Goal: Navigation & Orientation: Find specific page/section

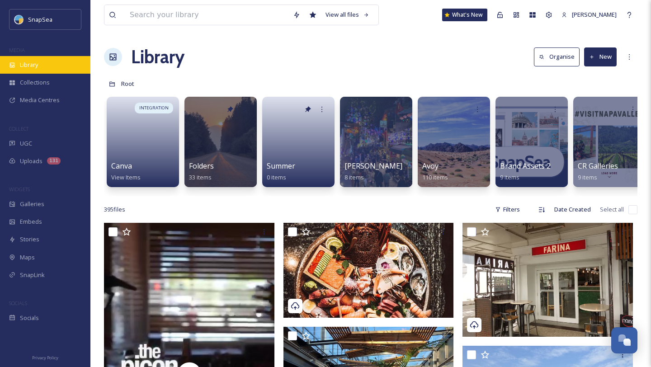
click at [34, 66] on span "Library" at bounding box center [29, 65] width 18 height 9
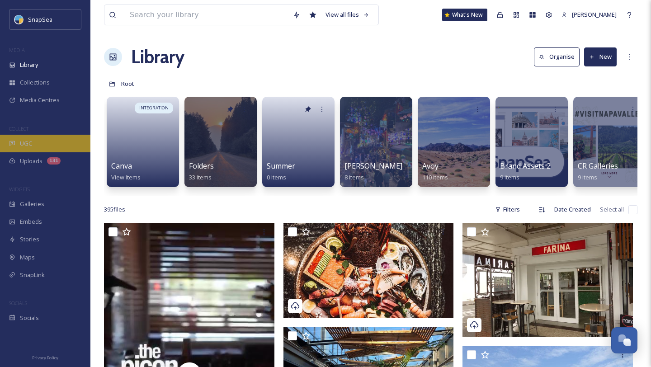
click at [29, 144] on span "UGC" at bounding box center [26, 143] width 12 height 9
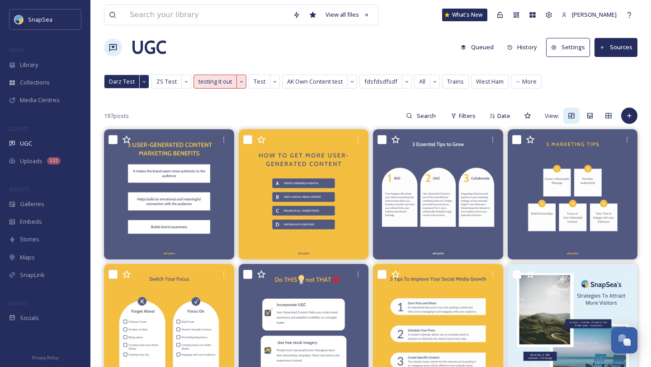
scroll to position [9, 0]
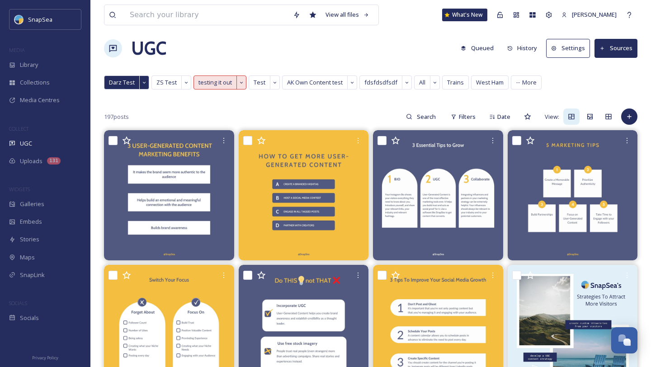
click at [615, 50] on button "Sources" at bounding box center [615, 48] width 43 height 19
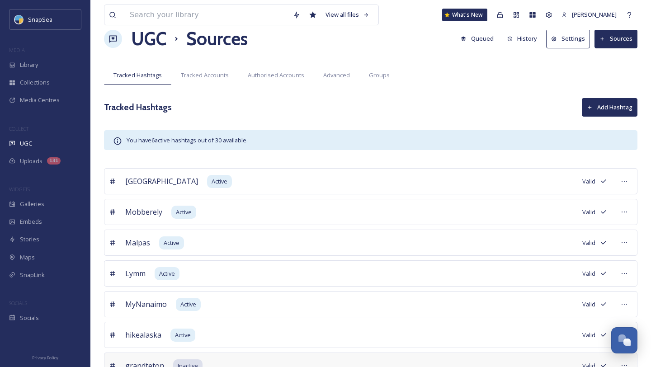
scroll to position [2, 0]
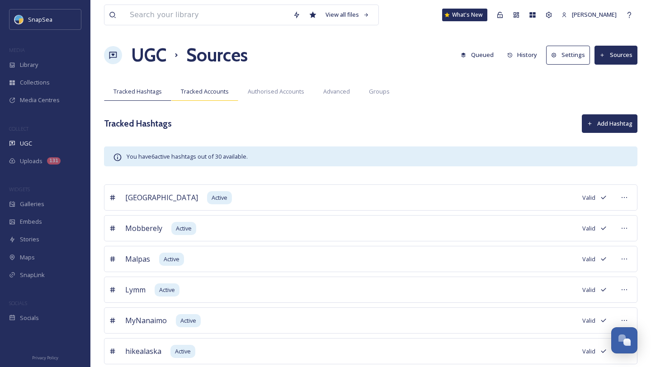
click at [212, 94] on span "Tracked Accounts" at bounding box center [205, 91] width 48 height 9
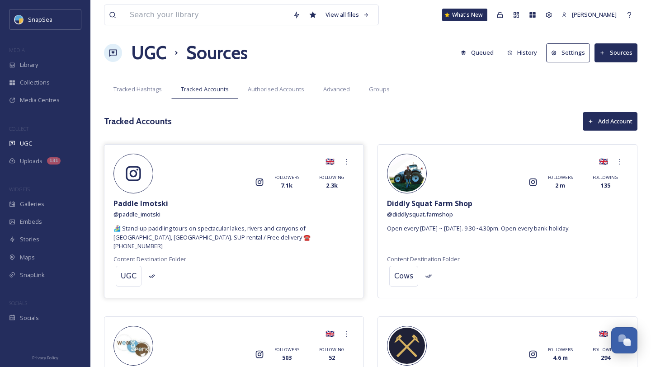
scroll to position [6, 0]
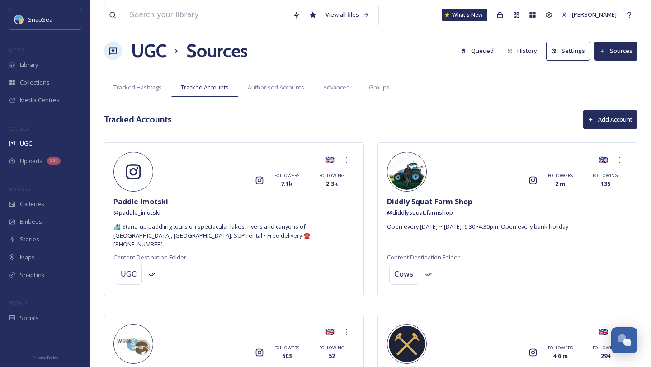
click at [572, 54] on button "Settings" at bounding box center [568, 51] width 44 height 19
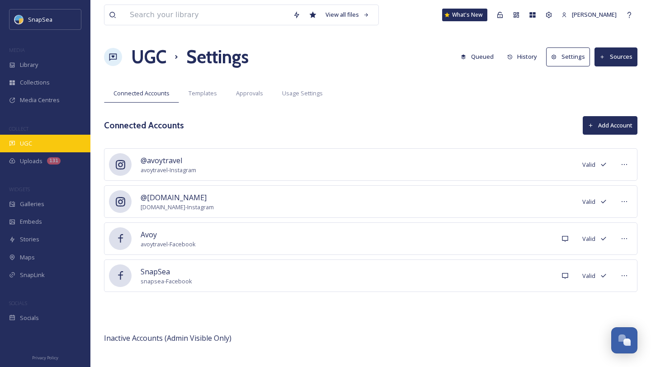
click at [37, 137] on div "UGC" at bounding box center [45, 144] width 90 height 18
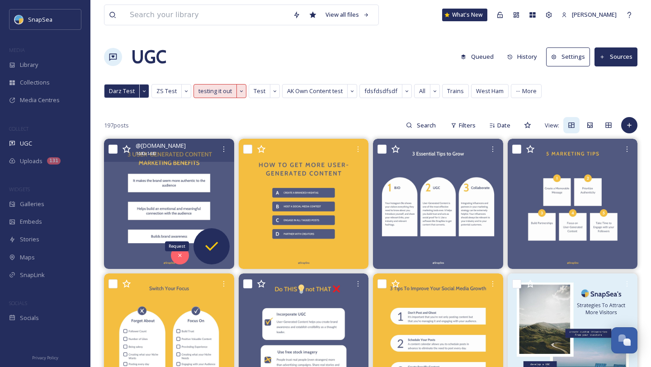
click at [219, 239] on icon at bounding box center [211, 246] width 18 height 18
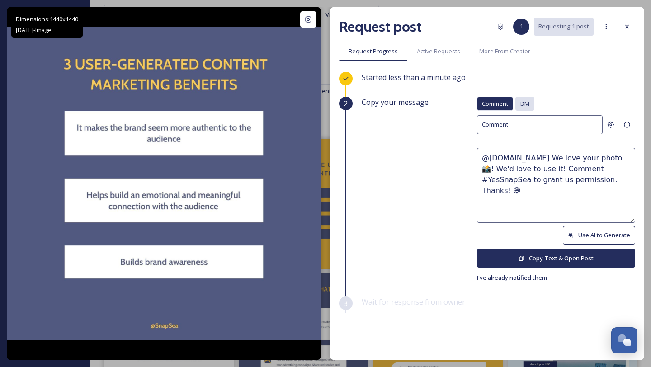
click at [523, 102] on span "DM" at bounding box center [524, 103] width 9 height 9
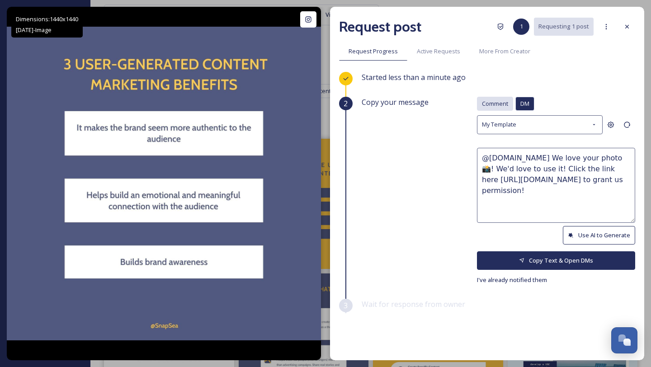
click at [495, 100] on span "Comment" at bounding box center [495, 103] width 26 height 9
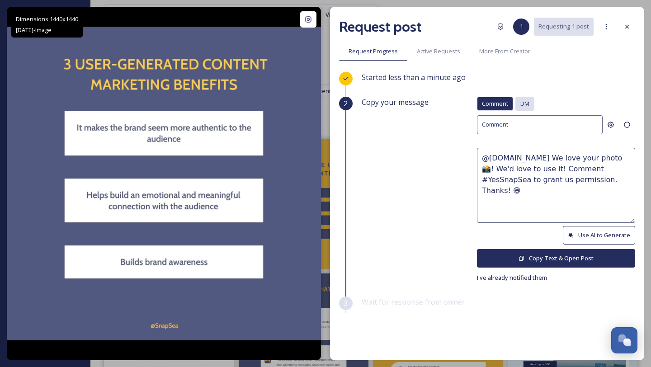
click at [525, 99] on span "DM" at bounding box center [524, 103] width 9 height 9
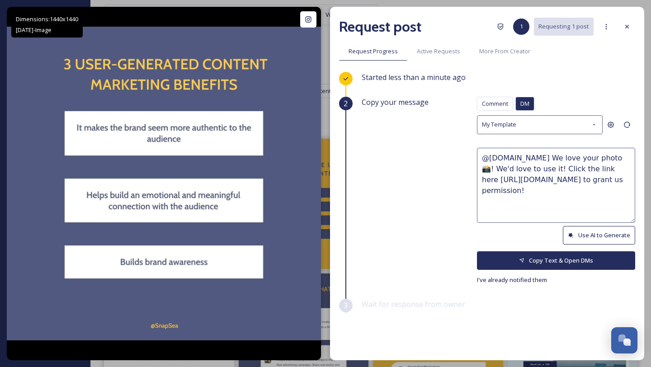
drag, startPoint x: 615, startPoint y: 181, endPoint x: 511, endPoint y: 164, distance: 105.3
click at [511, 164] on textarea "@[DOMAIN_NAME] We love your photo 📸! We'd love to use it! Click the link here […" at bounding box center [556, 185] width 158 height 75
click at [506, 200] on textarea "@[DOMAIN_NAME] We love your photo 📸! We'd love to use it! Click the link here […" at bounding box center [556, 185] width 158 height 75
drag, startPoint x: 481, startPoint y: 177, endPoint x: 614, endPoint y: 182, distance: 133.4
click at [614, 182] on textarea "@[DOMAIN_NAME] We love your photo 📸! We'd love to use it! Click the link here […" at bounding box center [556, 185] width 158 height 75
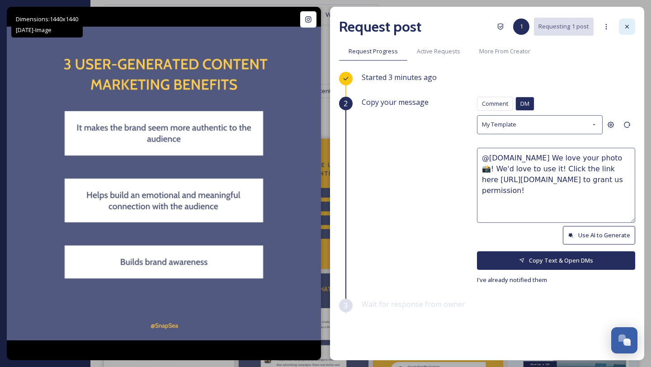
click at [623, 25] on div at bounding box center [627, 27] width 16 height 16
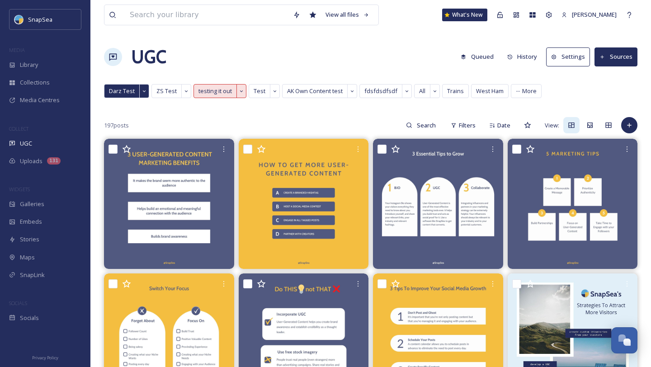
click at [619, 55] on button "Sources" at bounding box center [615, 56] width 43 height 19
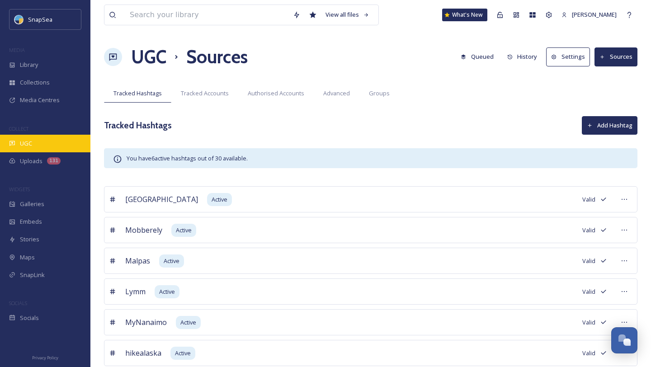
click at [43, 143] on div "UGC" at bounding box center [45, 144] width 90 height 18
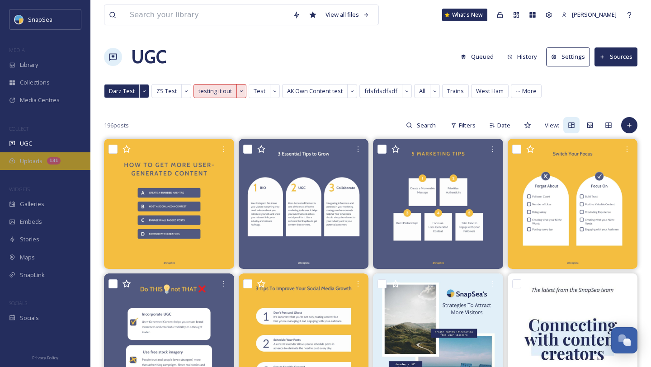
click at [38, 163] on span "Uploads" at bounding box center [31, 161] width 23 height 9
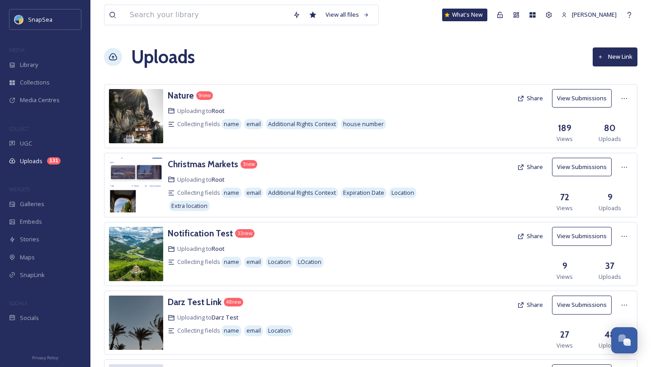
click at [618, 48] on button "New Link" at bounding box center [614, 56] width 45 height 19
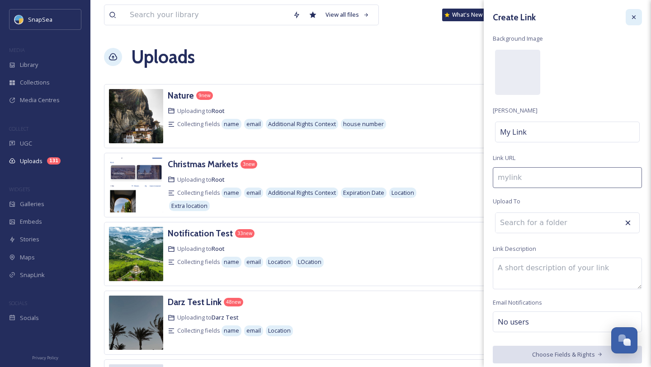
click at [637, 18] on div at bounding box center [633, 17] width 16 height 16
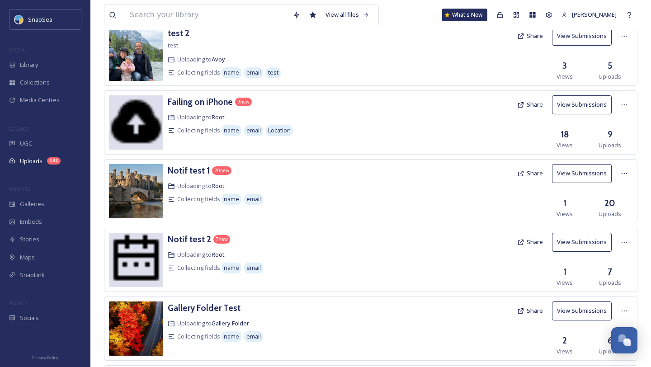
scroll to position [496, 0]
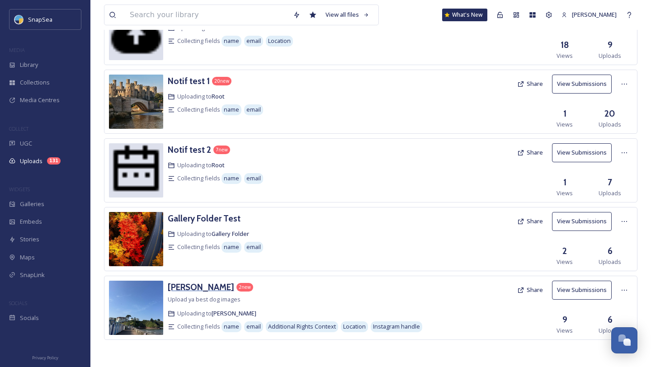
click at [196, 287] on h3 "[PERSON_NAME]" at bounding box center [201, 287] width 66 height 11
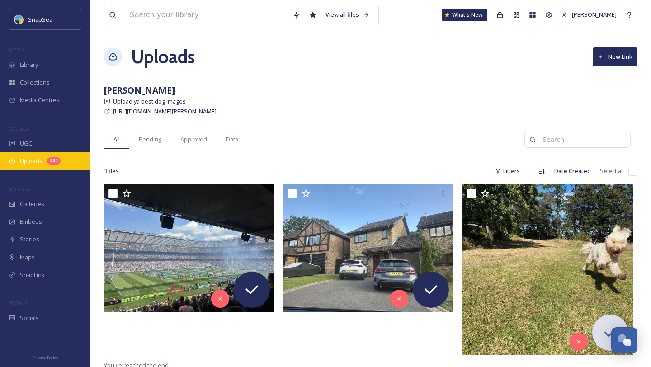
click at [40, 164] on span "Uploads" at bounding box center [31, 161] width 23 height 9
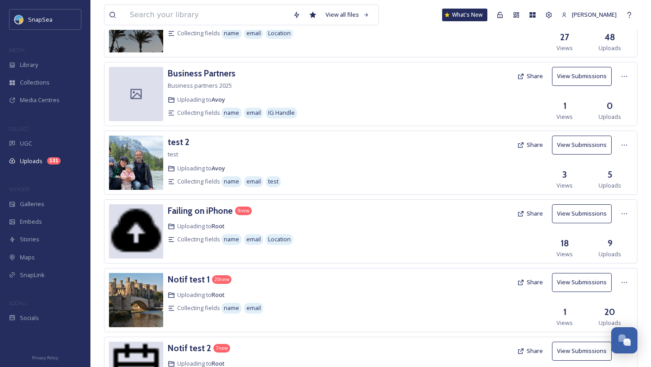
scroll to position [496, 0]
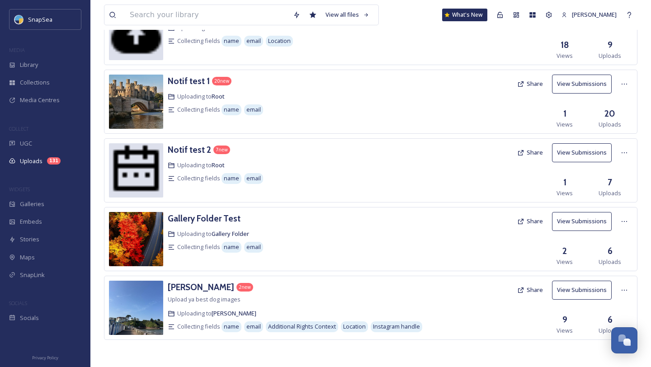
click at [540, 292] on button "Share" at bounding box center [529, 290] width 35 height 18
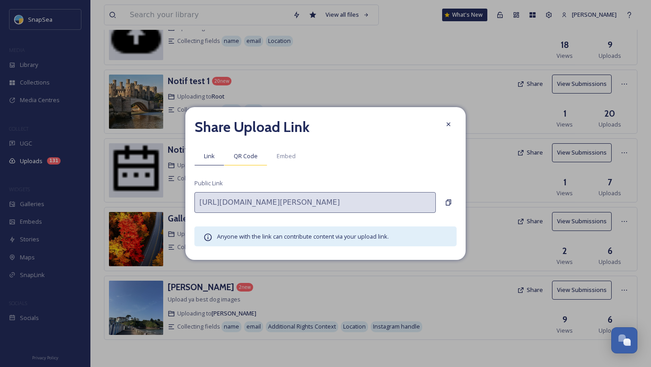
click at [247, 158] on span "QR Code" at bounding box center [246, 156] width 24 height 9
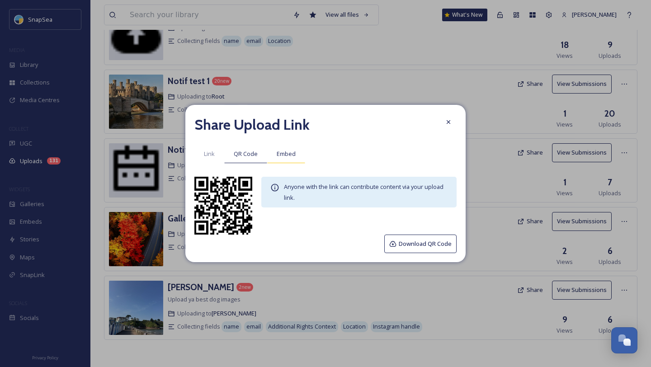
click at [297, 156] on div "Embed" at bounding box center [286, 154] width 38 height 19
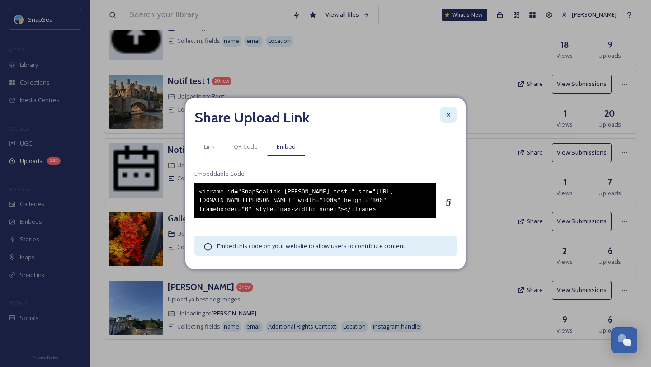
click at [449, 113] on icon at bounding box center [448, 114] width 7 height 7
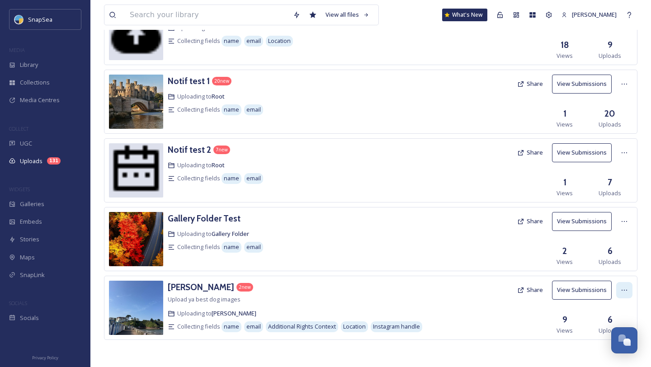
click at [624, 290] on icon at bounding box center [623, 289] width 7 height 7
click at [611, 326] on span "Edit" at bounding box center [607, 327] width 10 height 9
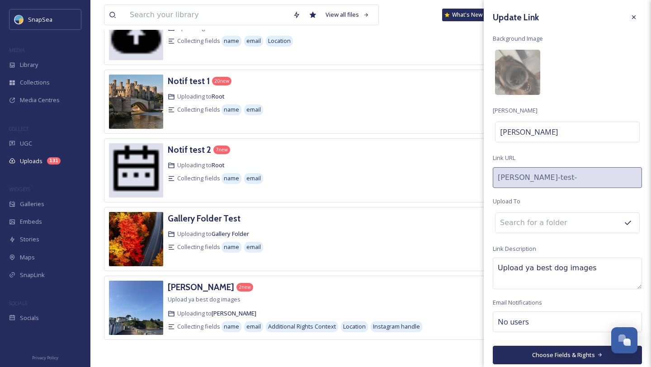
scroll to position [5, 0]
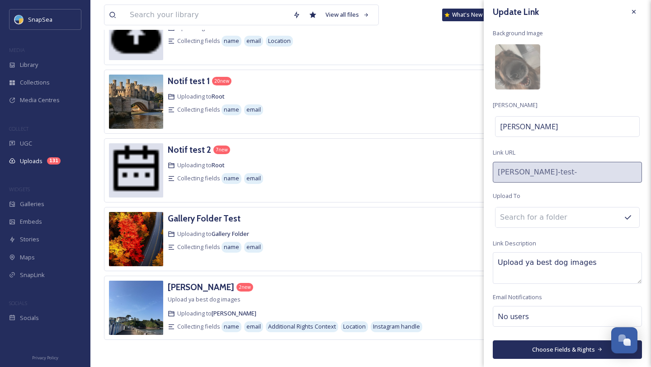
click at [571, 352] on button "Choose Fields & Rights" at bounding box center [567, 349] width 149 height 19
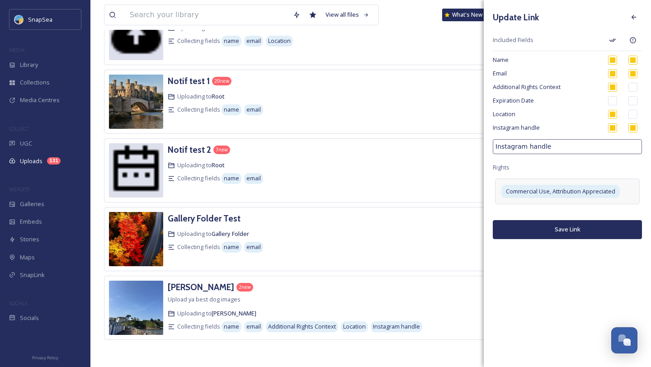
click at [623, 190] on div "Commercial Use, Attribution Appreciated" at bounding box center [567, 191] width 145 height 26
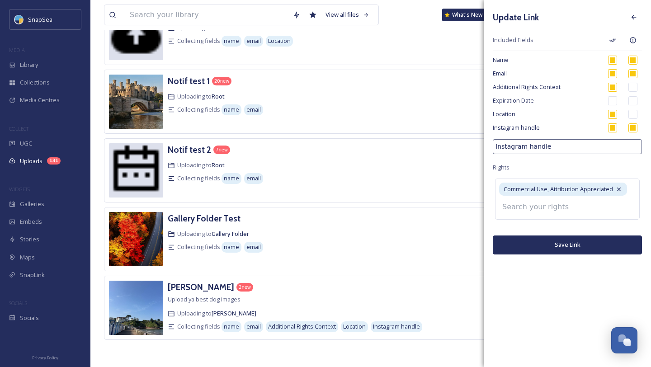
click at [565, 211] on input at bounding box center [546, 207] width 99 height 20
type input "r"
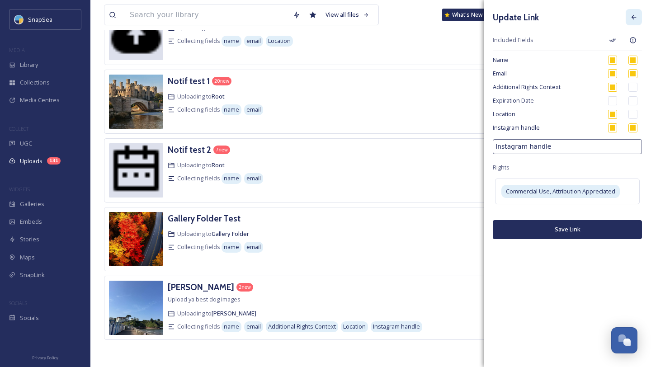
click at [638, 15] on div at bounding box center [633, 17] width 16 height 16
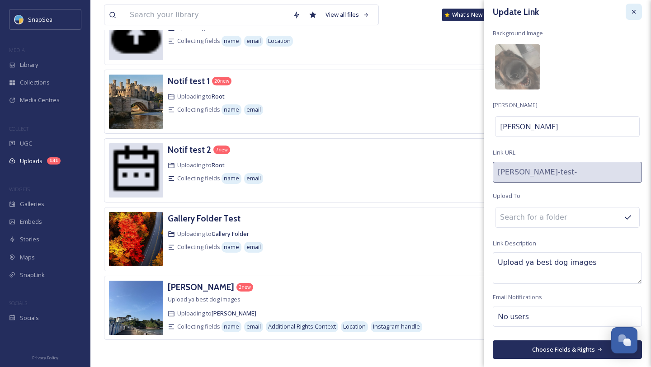
click at [639, 4] on div at bounding box center [633, 12] width 16 height 16
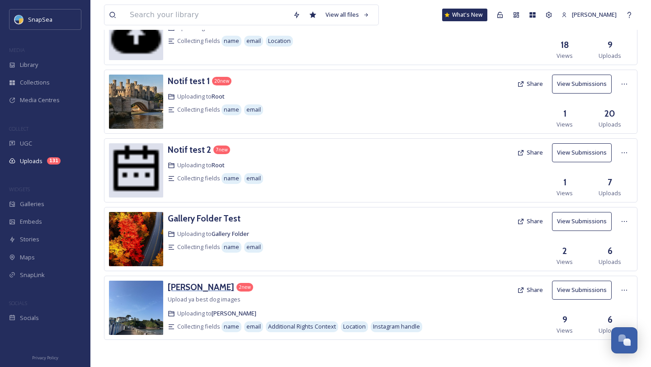
click at [197, 290] on h3 "[PERSON_NAME]" at bounding box center [201, 287] width 66 height 11
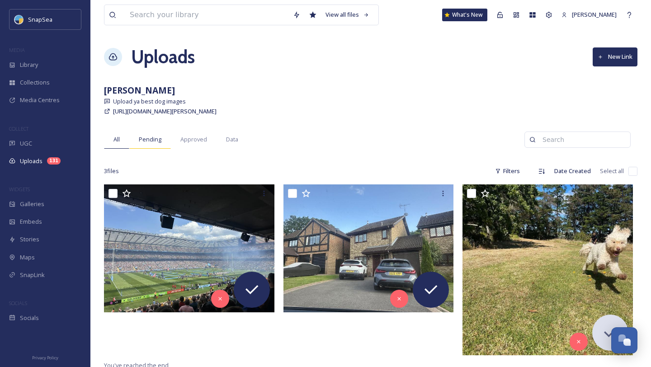
click at [162, 141] on div "Pending" at bounding box center [150, 139] width 42 height 19
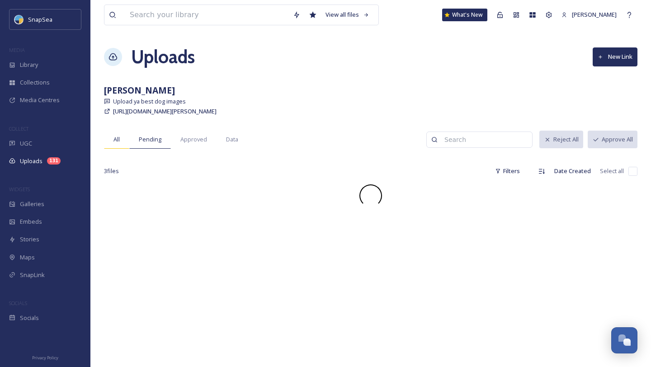
click at [126, 143] on div "All" at bounding box center [116, 139] width 25 height 19
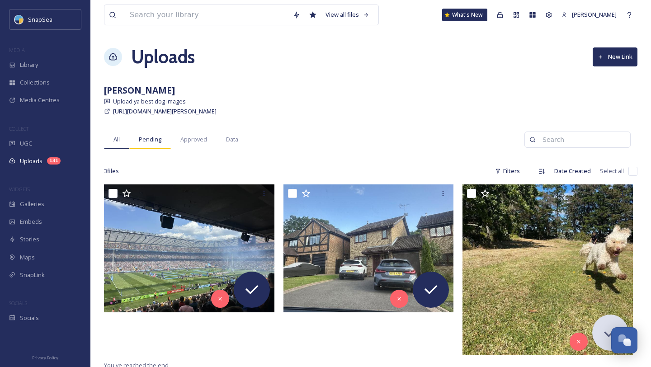
click at [160, 141] on span "Pending" at bounding box center [150, 139] width 23 height 9
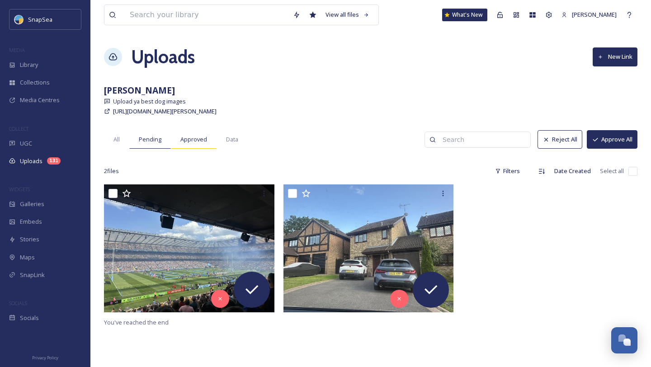
click at [203, 139] on span "Approved" at bounding box center [193, 139] width 27 height 9
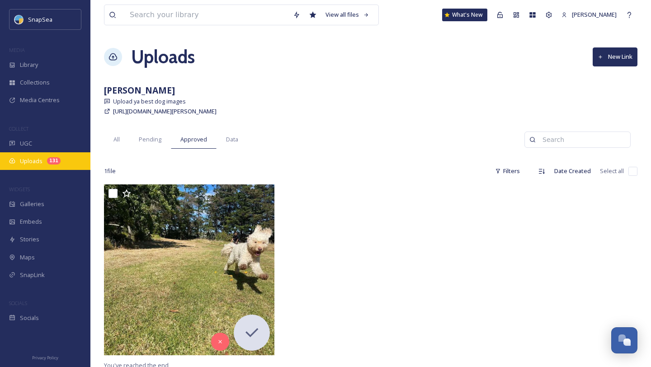
click at [34, 162] on span "Uploads" at bounding box center [31, 161] width 23 height 9
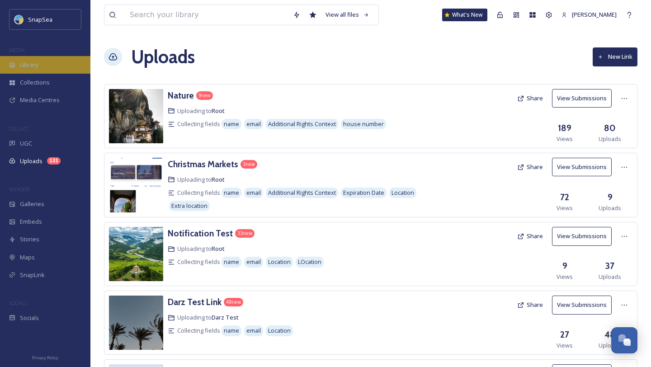
click at [47, 61] on div "Library" at bounding box center [45, 65] width 90 height 18
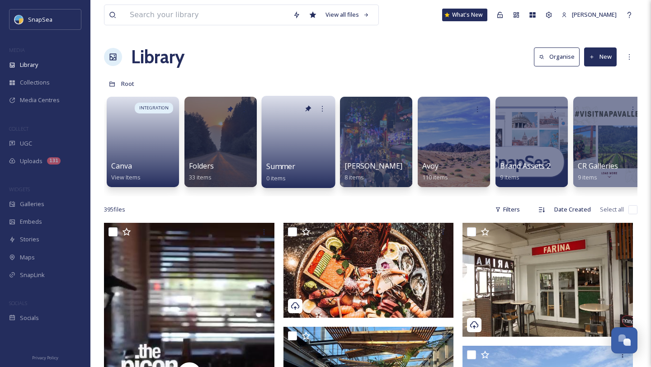
scroll to position [58, 0]
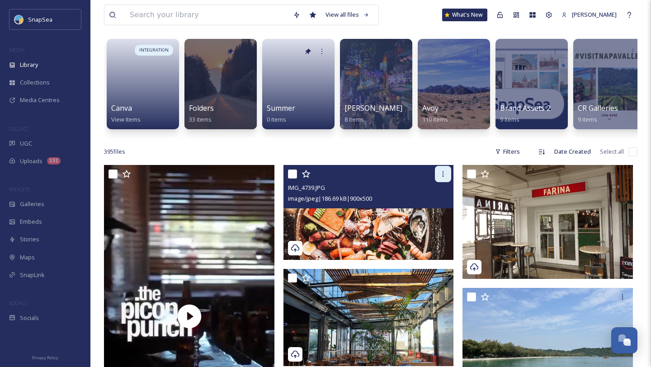
click at [443, 179] on div at bounding box center [443, 174] width 16 height 16
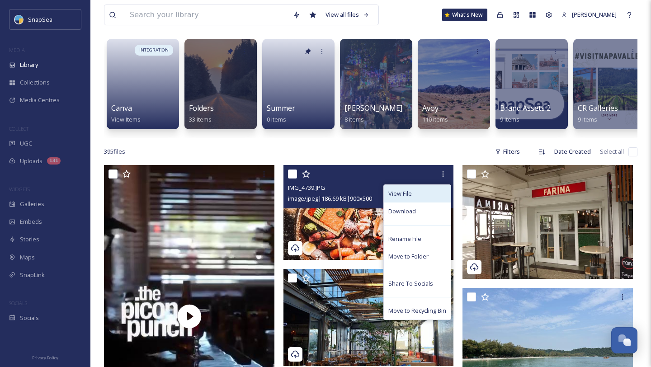
click at [418, 197] on div "View File" at bounding box center [417, 194] width 67 height 18
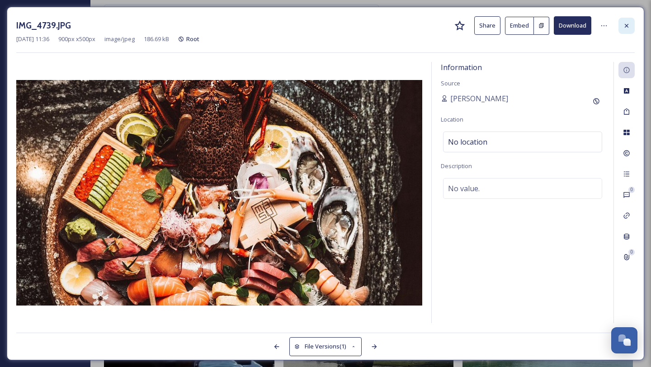
click at [628, 26] on icon at bounding box center [626, 25] width 7 height 7
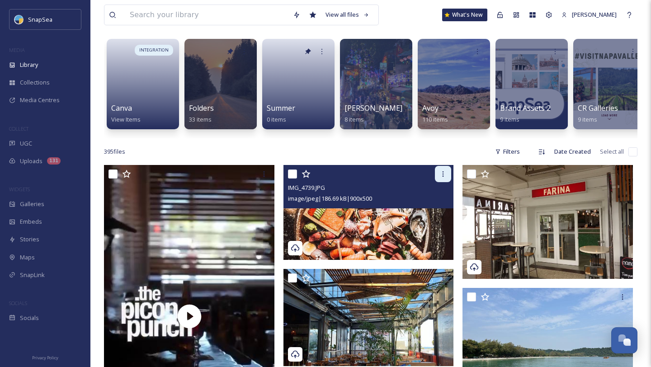
click at [441, 174] on icon at bounding box center [442, 173] width 7 height 7
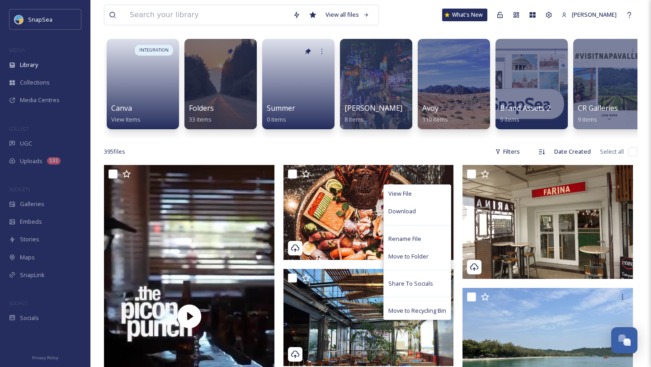
click at [434, 156] on div "395 file s Filters Date Created Select all" at bounding box center [370, 152] width 533 height 18
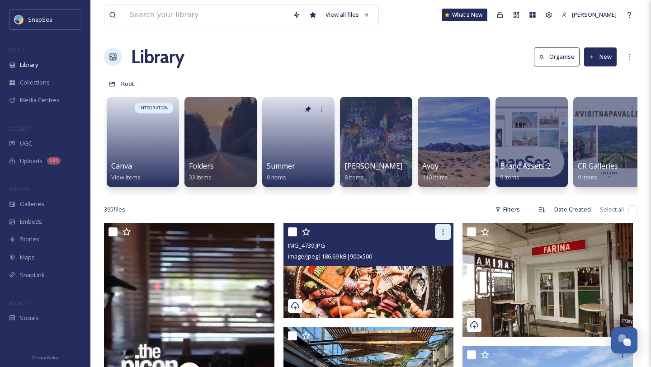
click at [448, 235] on div at bounding box center [443, 232] width 16 height 16
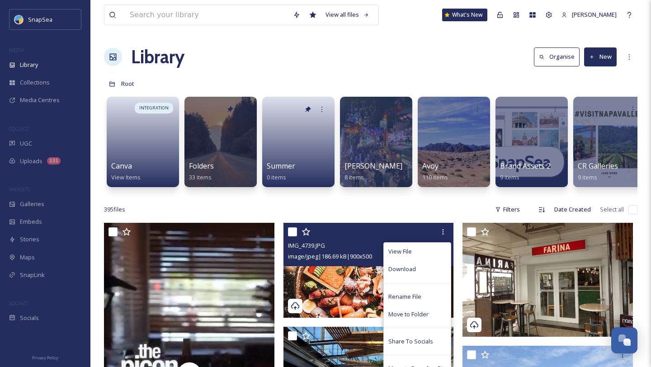
scroll to position [43, 0]
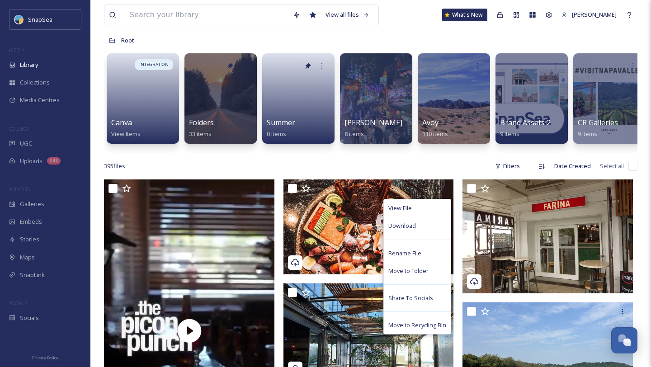
click at [436, 162] on div "395 file s Filters Date Created Select all" at bounding box center [370, 166] width 533 height 18
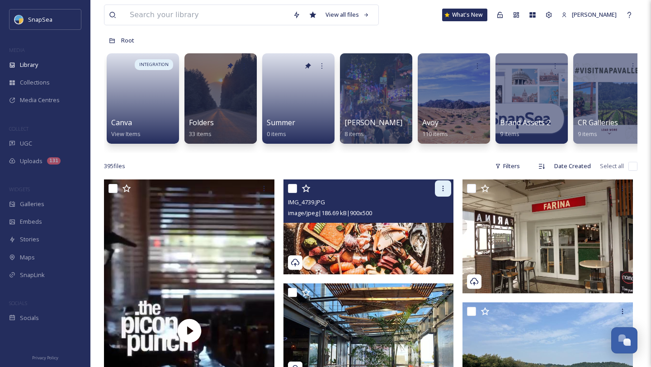
click at [443, 189] on icon at bounding box center [442, 188] width 7 height 7
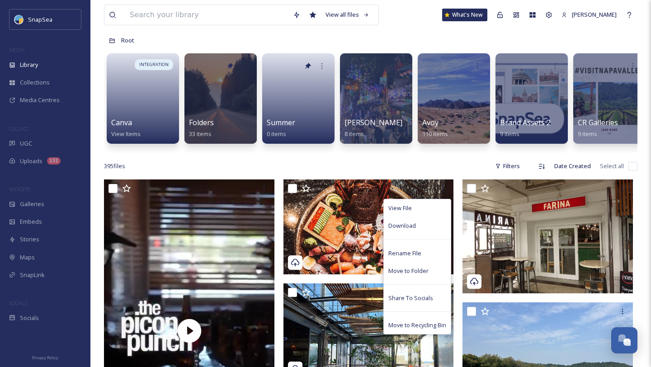
click at [399, 160] on div "395 file s Filters Date Created Select all" at bounding box center [370, 166] width 533 height 18
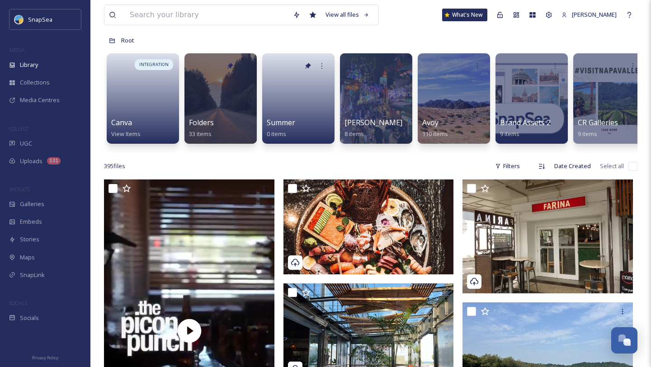
scroll to position [30, 0]
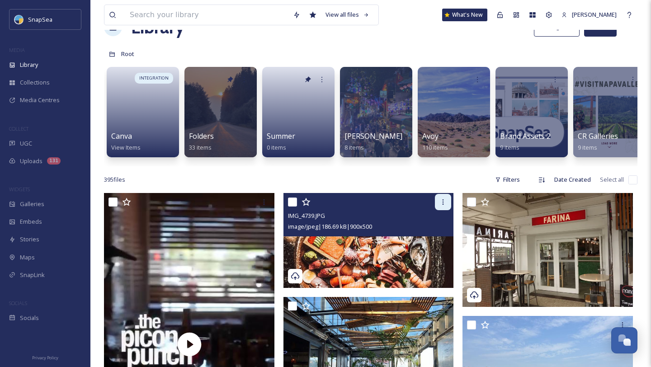
click at [443, 198] on icon at bounding box center [442, 201] width 7 height 7
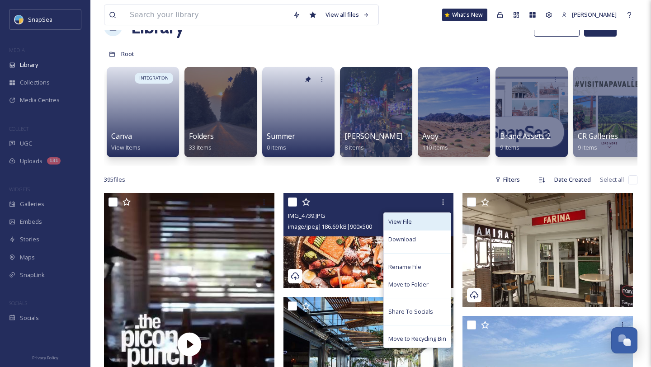
click at [421, 225] on div "View File" at bounding box center [417, 222] width 67 height 18
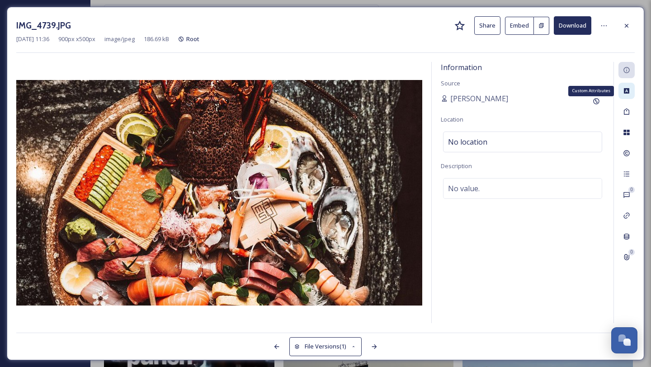
click at [628, 90] on icon at bounding box center [626, 90] width 5 height 5
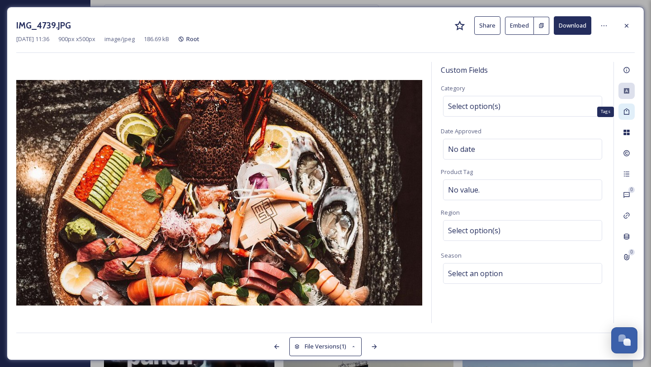
click at [626, 115] on div "Tags" at bounding box center [626, 111] width 16 height 16
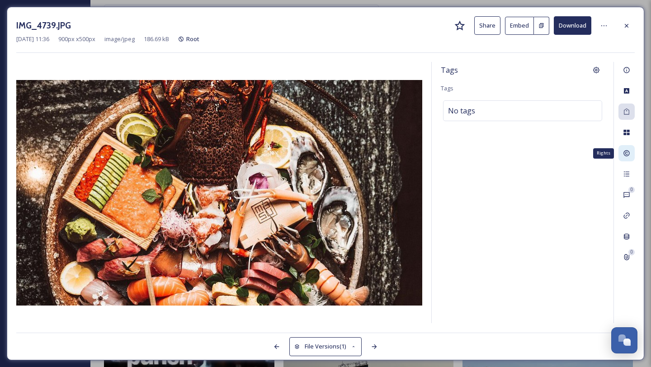
click at [625, 150] on icon at bounding box center [626, 153] width 6 height 6
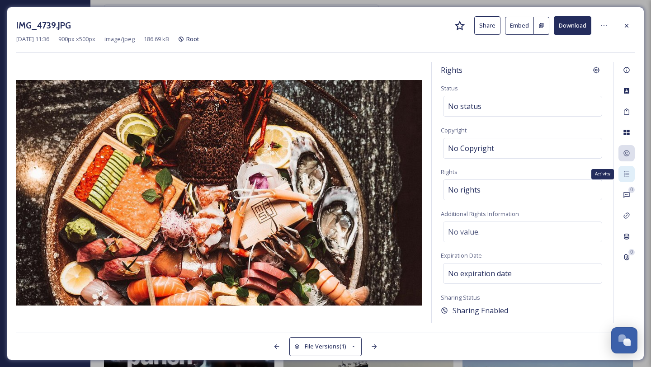
click at [629, 178] on div "Activity" at bounding box center [626, 174] width 16 height 16
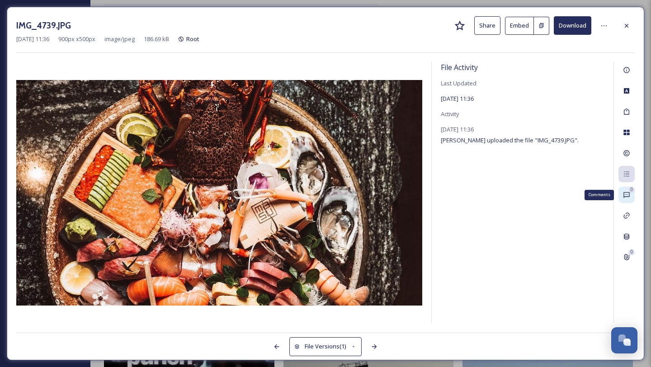
click at [624, 190] on div "0 Comments" at bounding box center [626, 195] width 16 height 16
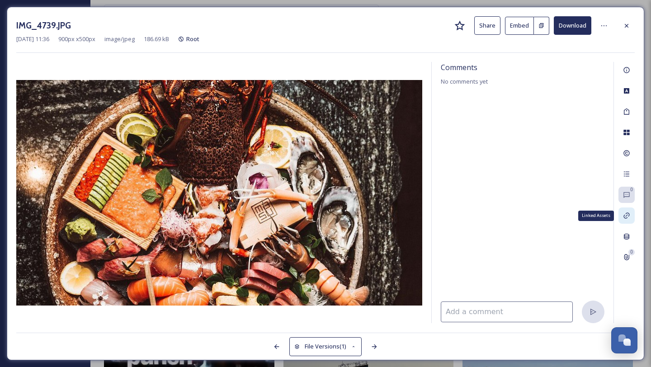
click at [629, 217] on icon at bounding box center [626, 215] width 7 height 7
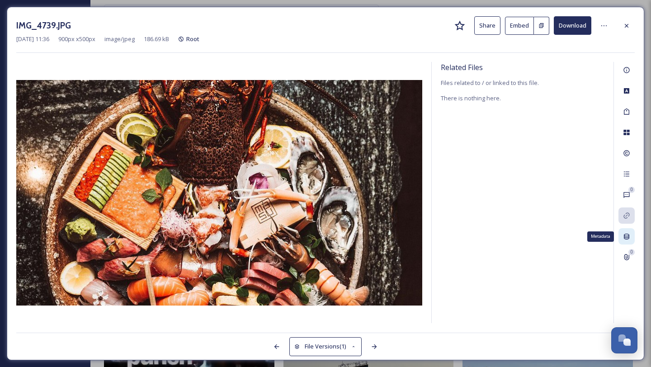
click at [625, 238] on icon at bounding box center [626, 236] width 7 height 7
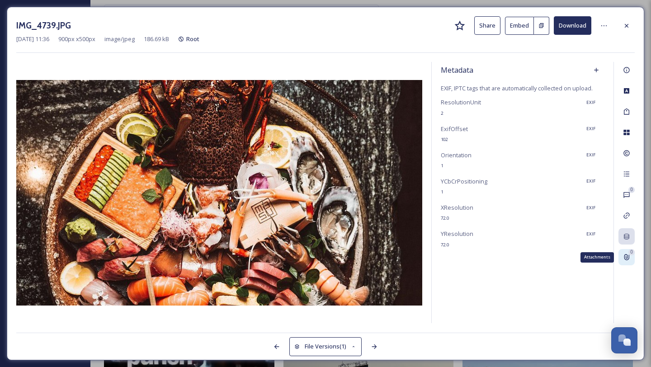
click at [623, 256] on icon at bounding box center [626, 256] width 7 height 7
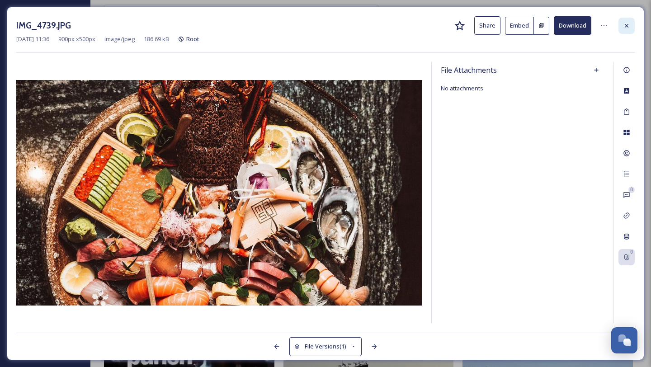
click at [624, 18] on div at bounding box center [626, 26] width 16 height 16
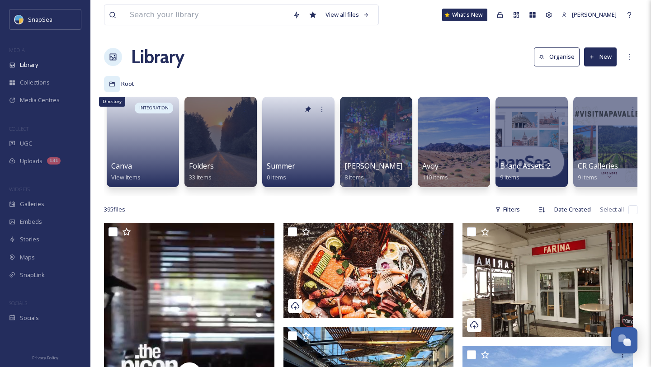
click at [113, 80] on div "Directory" at bounding box center [112, 84] width 16 height 16
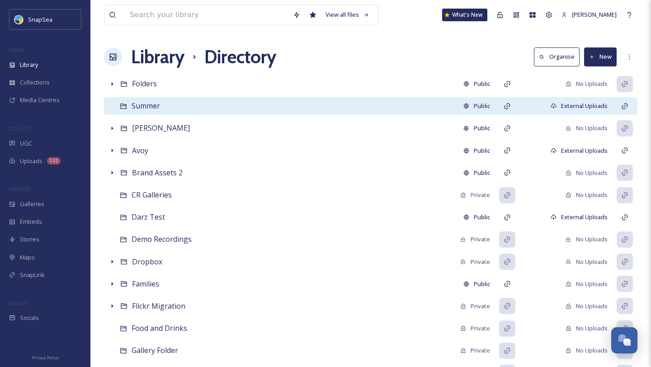
click at [482, 108] on div "Public" at bounding box center [477, 106] width 36 height 18
click at [482, 108] on div "Private" at bounding box center [475, 106] width 30 height 9
click at [587, 108] on div "External Uploads" at bounding box center [579, 106] width 66 height 18
click at [602, 105] on div "No Uploads" at bounding box center [586, 106] width 42 height 9
click at [50, 64] on div "Library" at bounding box center [45, 65] width 90 height 18
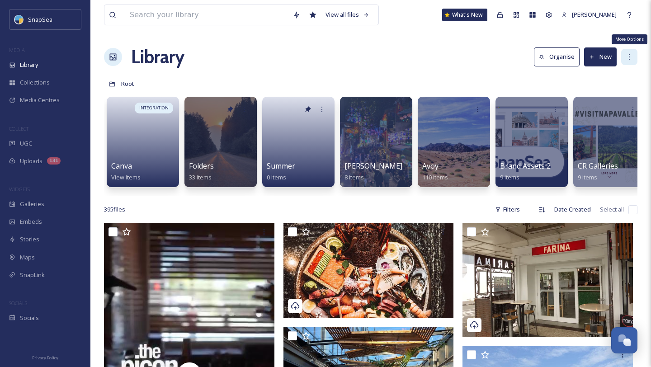
click at [624, 57] on div "More Options" at bounding box center [629, 57] width 16 height 16
click at [401, 69] on div "Library Organise New" at bounding box center [370, 56] width 533 height 27
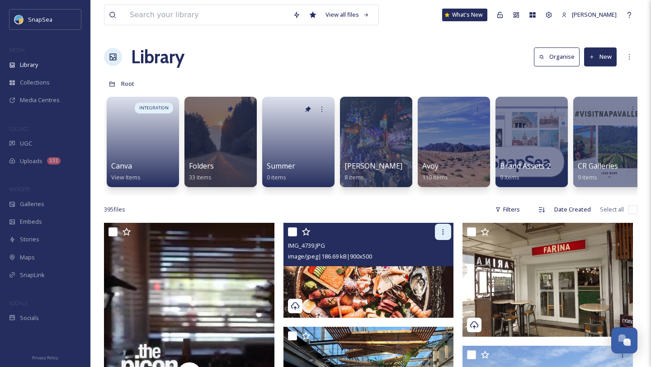
click at [445, 232] on icon at bounding box center [442, 231] width 7 height 7
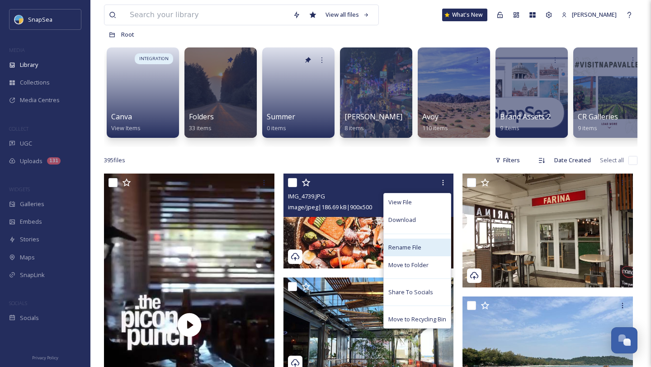
scroll to position [49, 0]
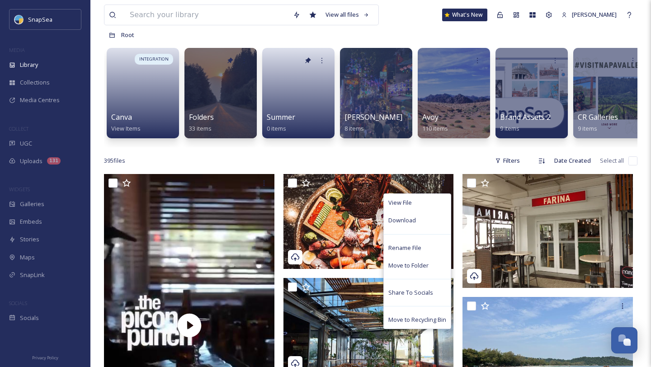
click at [427, 156] on div "395 file s Filters Date Created Select all" at bounding box center [370, 161] width 533 height 18
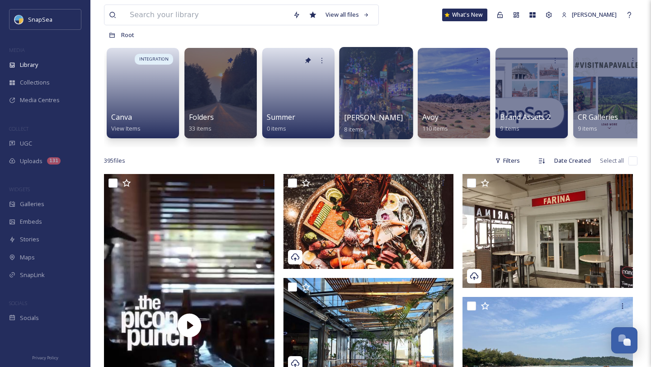
click at [366, 117] on span "[PERSON_NAME]" at bounding box center [373, 118] width 59 height 10
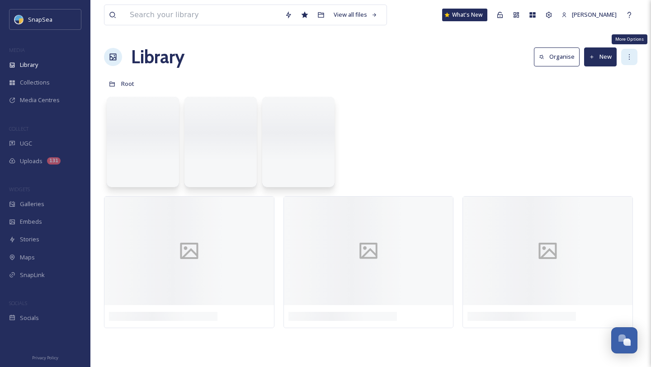
click at [630, 57] on icon at bounding box center [628, 56] width 7 height 7
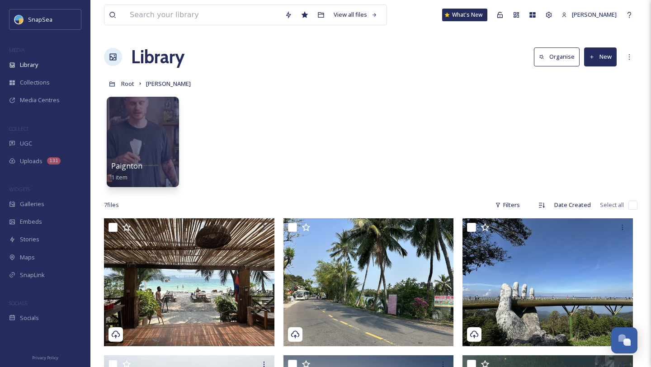
click at [443, 164] on div "Paignton 1 item" at bounding box center [370, 144] width 533 height 104
click at [33, 82] on span "Collections" at bounding box center [35, 82] width 30 height 9
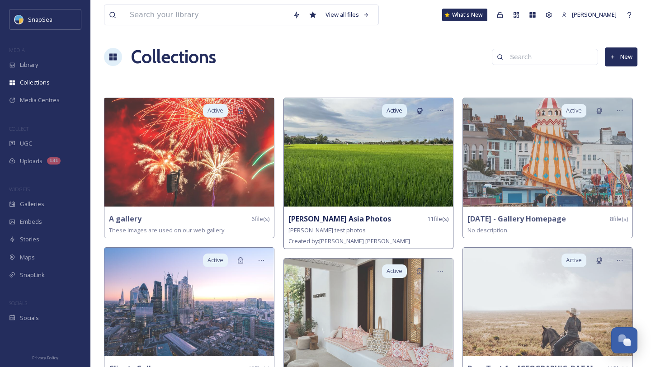
click at [335, 222] on strong "[PERSON_NAME] Asia Photos" at bounding box center [339, 219] width 103 height 10
click at [340, 164] on img at bounding box center [368, 152] width 169 height 108
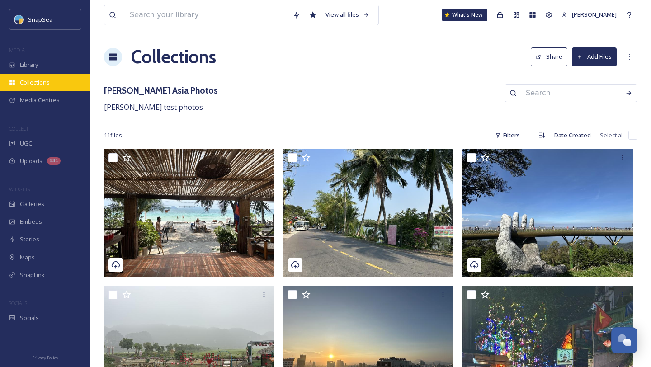
click at [52, 81] on div "Collections" at bounding box center [45, 83] width 90 height 18
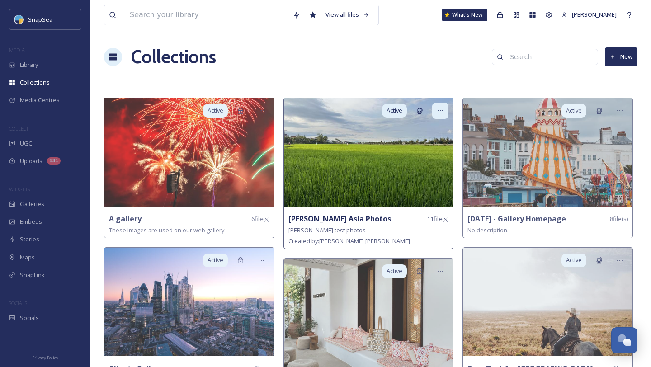
click at [443, 113] on icon at bounding box center [439, 110] width 7 height 7
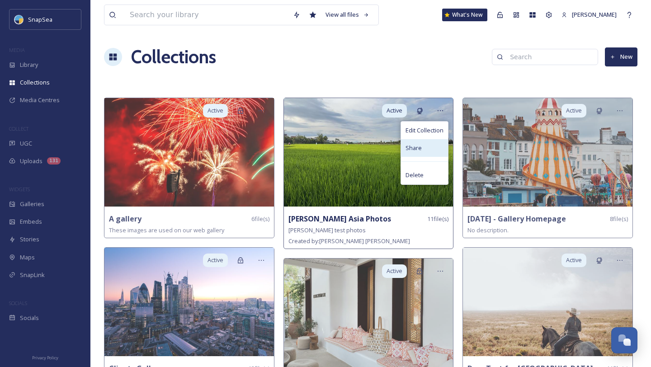
click at [422, 146] on div "Share" at bounding box center [424, 148] width 47 height 18
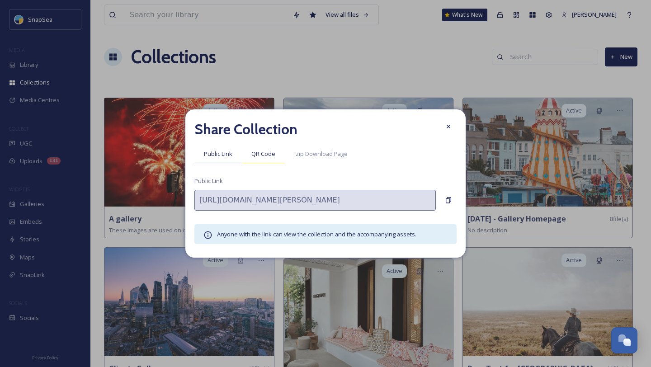
click at [257, 158] on div "QR Code" at bounding box center [263, 154] width 43 height 19
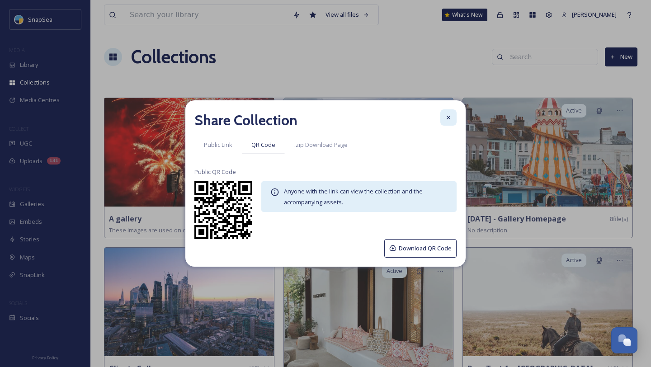
click at [444, 120] on div at bounding box center [448, 117] width 16 height 16
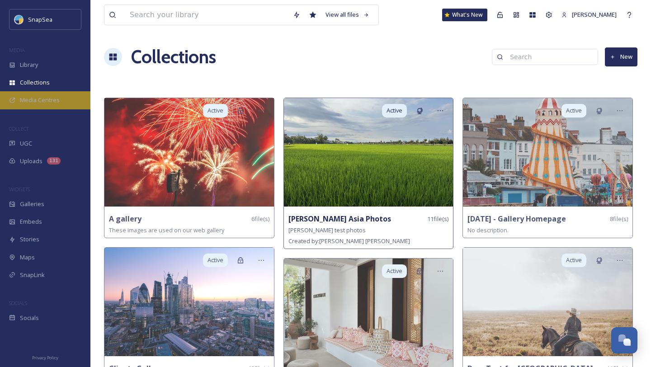
click at [45, 98] on span "Media Centres" at bounding box center [40, 100] width 40 height 9
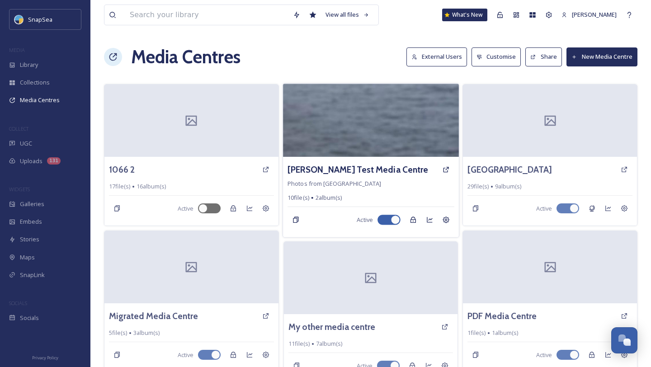
click at [366, 162] on div "[PERSON_NAME] Test Media Centre" at bounding box center [370, 169] width 166 height 16
click at [377, 173] on h3 "[PERSON_NAME] Test Media Centre" at bounding box center [357, 169] width 141 height 13
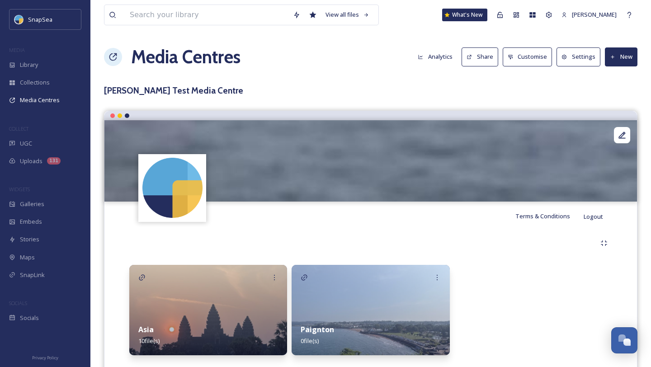
click at [529, 64] on button "Customise" at bounding box center [527, 56] width 50 height 19
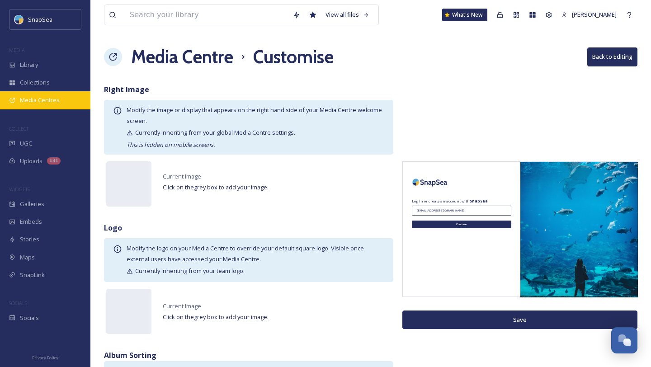
click at [33, 100] on span "Media Centres" at bounding box center [40, 100] width 40 height 9
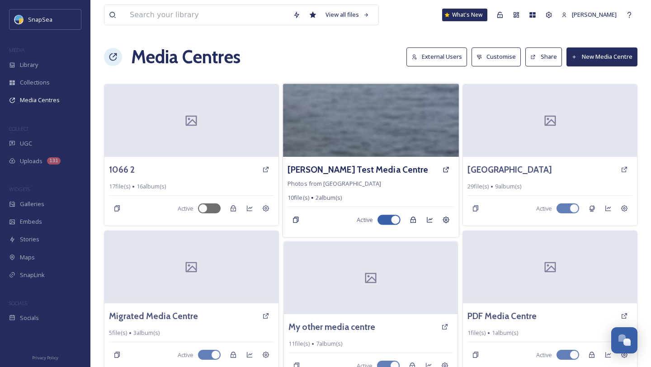
click at [412, 160] on div "[PERSON_NAME] Test Media Centre Photos from asia 10 file(s) 2 album(s) Active" at bounding box center [371, 197] width 176 height 80
click at [375, 170] on h3 "[PERSON_NAME] Test Media Centre" at bounding box center [357, 169] width 141 height 13
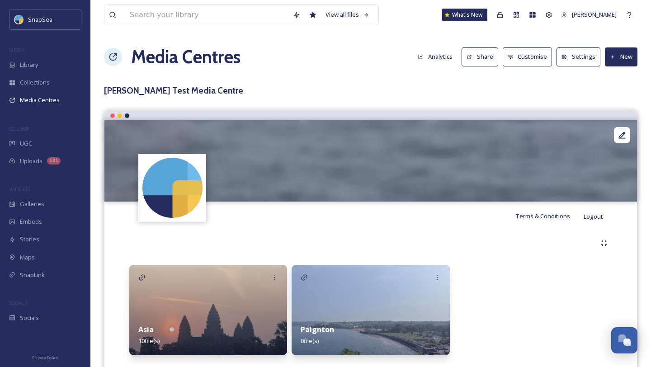
scroll to position [25, 0]
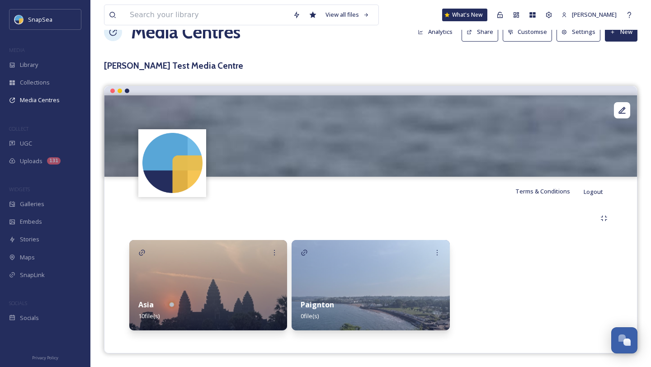
click at [623, 33] on button "New" at bounding box center [621, 32] width 33 height 19
click at [564, 71] on h3 "[PERSON_NAME] Test Media Centre" at bounding box center [370, 65] width 533 height 13
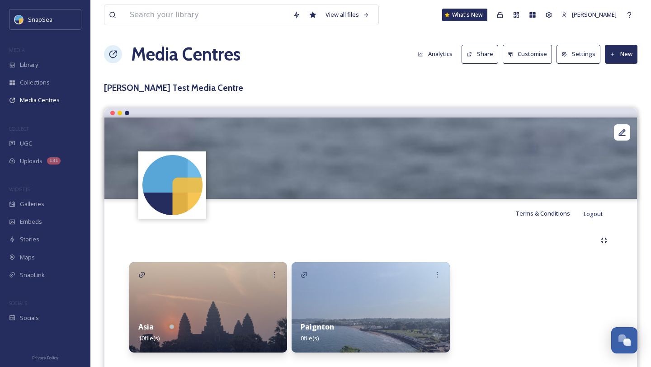
scroll to position [0, 0]
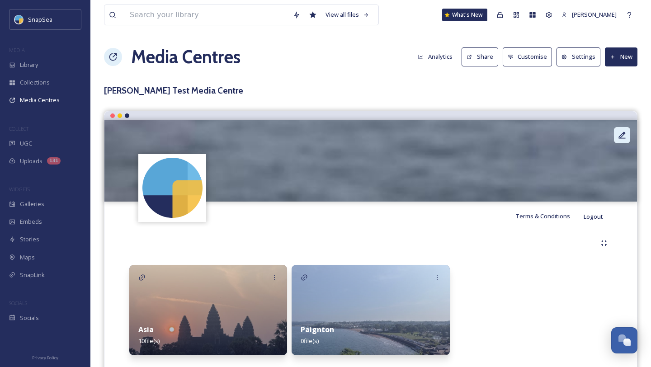
click at [624, 131] on icon at bounding box center [621, 135] width 9 height 9
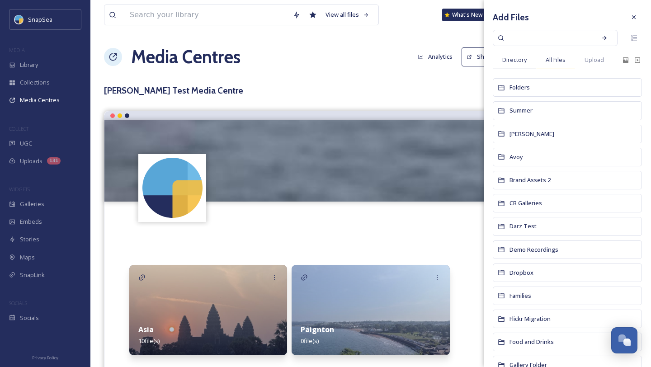
click at [562, 61] on span "All Files" at bounding box center [555, 60] width 20 height 9
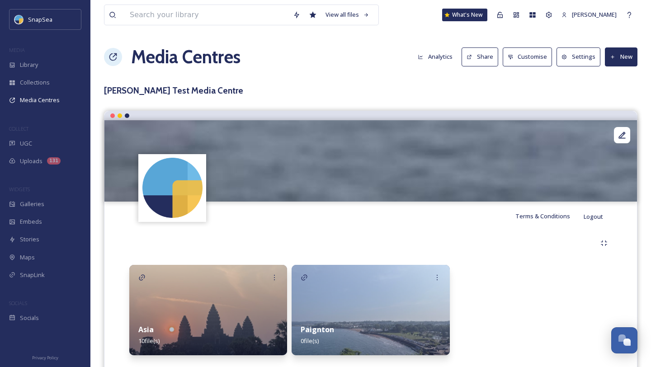
click at [193, 187] on img at bounding box center [173, 188] width 66 height 66
click at [622, 138] on icon at bounding box center [621, 135] width 9 height 9
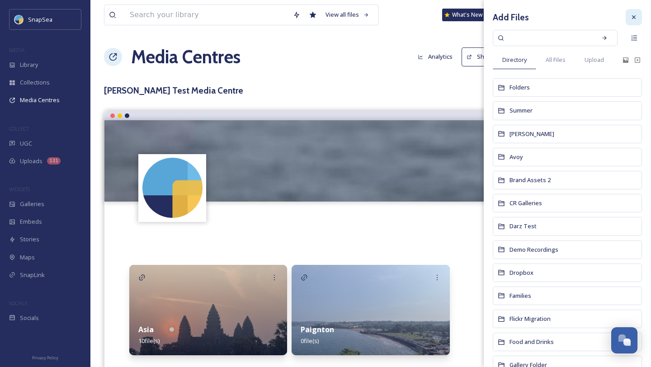
click at [631, 17] on icon at bounding box center [633, 17] width 7 height 7
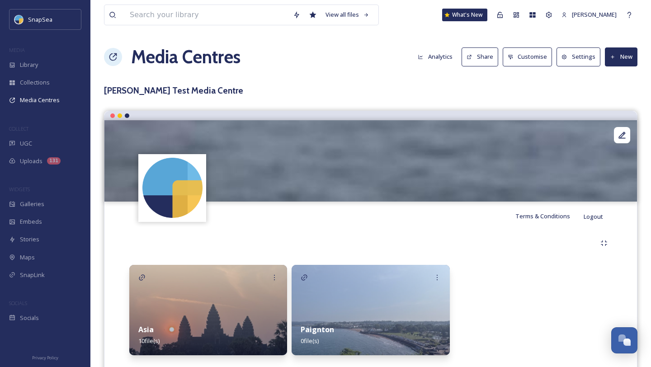
click at [487, 57] on button "Share" at bounding box center [479, 56] width 37 height 19
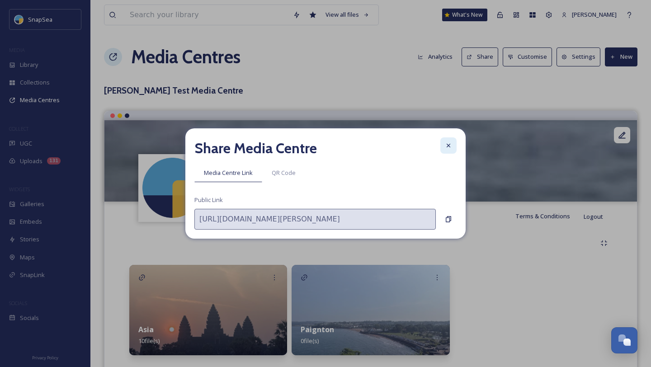
click at [452, 150] on div at bounding box center [448, 145] width 16 height 16
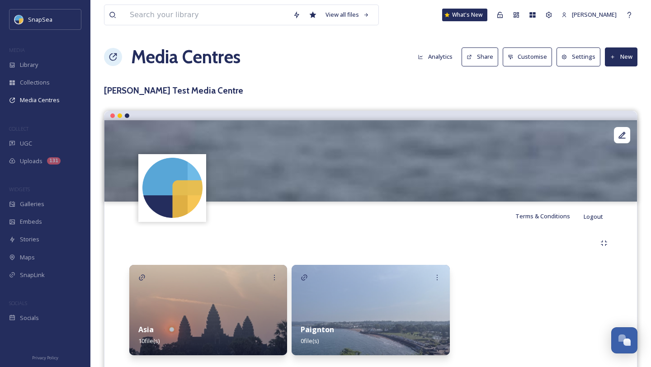
click at [535, 56] on button "Customise" at bounding box center [527, 56] width 50 height 19
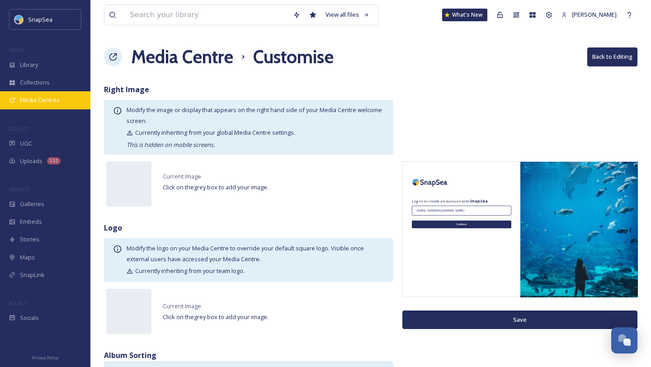
click at [57, 102] on span "Media Centres" at bounding box center [40, 100] width 40 height 9
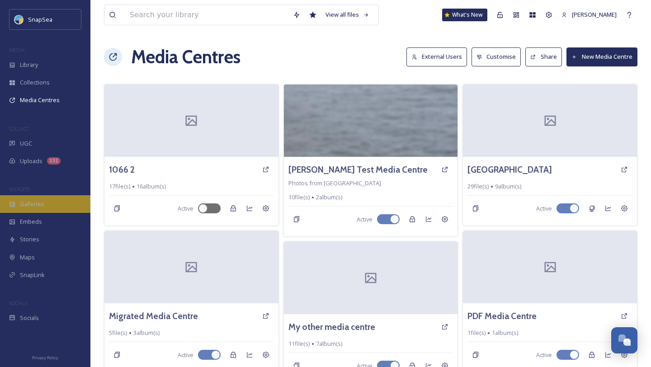
click at [50, 208] on div "Galleries" at bounding box center [45, 204] width 90 height 18
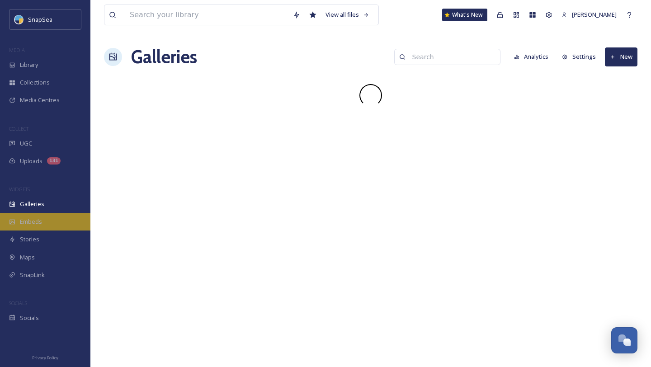
click at [48, 223] on div "Embeds" at bounding box center [45, 222] width 90 height 18
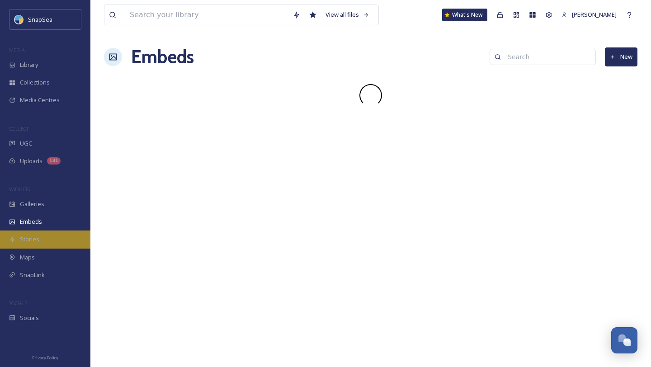
click at [47, 235] on div "Stories" at bounding box center [45, 239] width 90 height 18
